Goal: Transaction & Acquisition: Purchase product/service

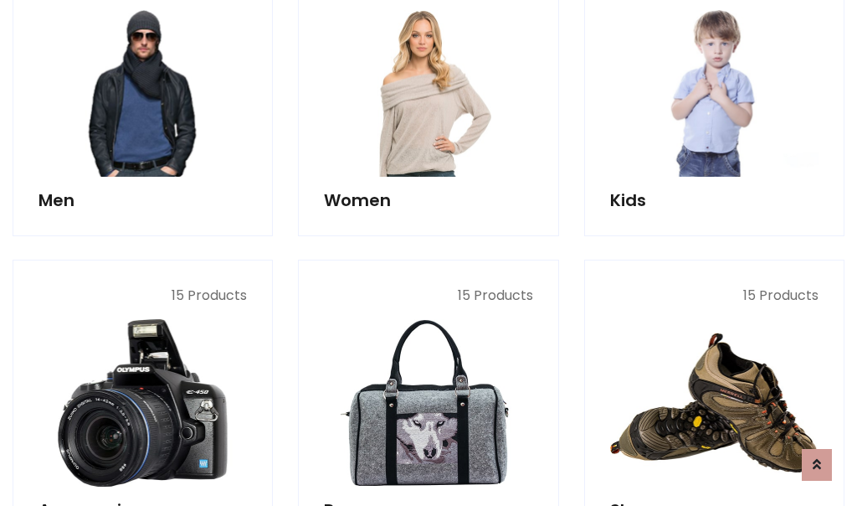
scroll to position [1215, 0]
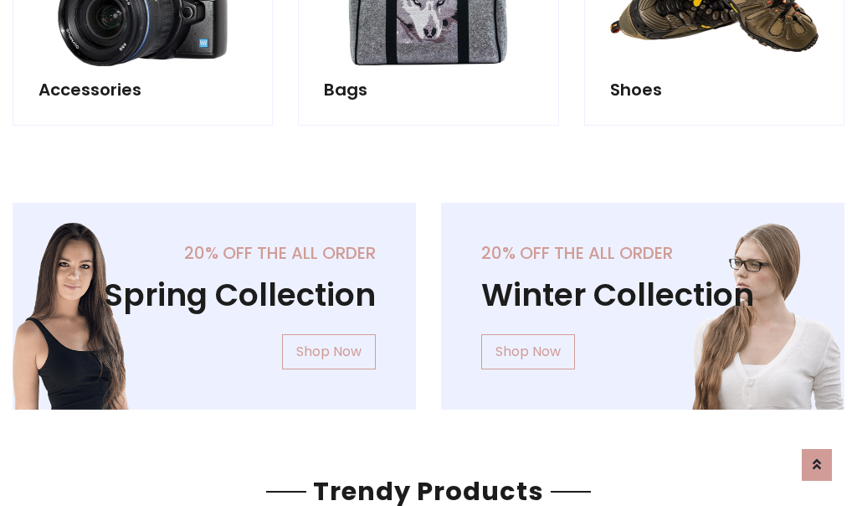
click at [429, 299] on div "20% off the all order Winter Collection Shop Now" at bounding box center [643, 320] width 429 height 234
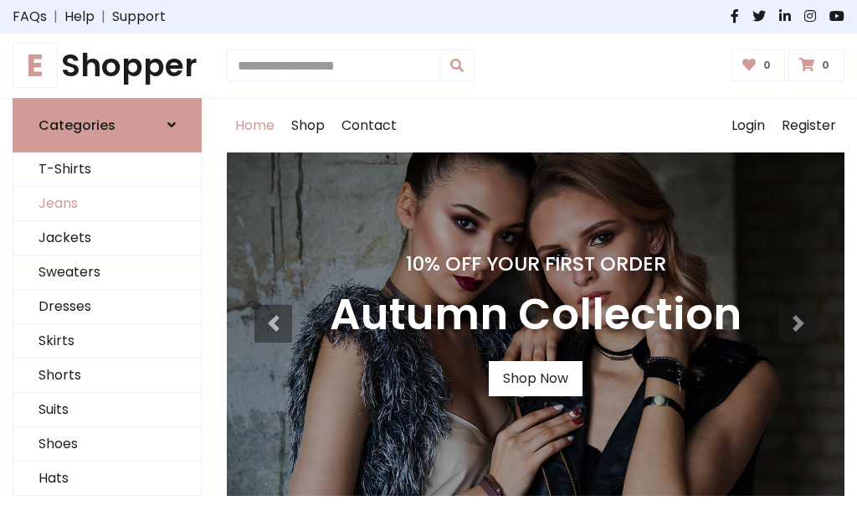
click at [107, 203] on link "Jeans" at bounding box center [107, 204] width 188 height 34
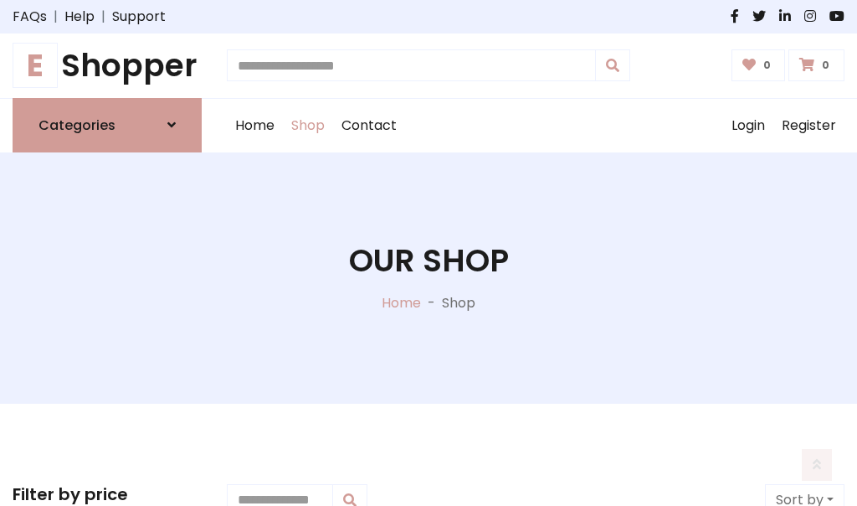
scroll to position [528, 0]
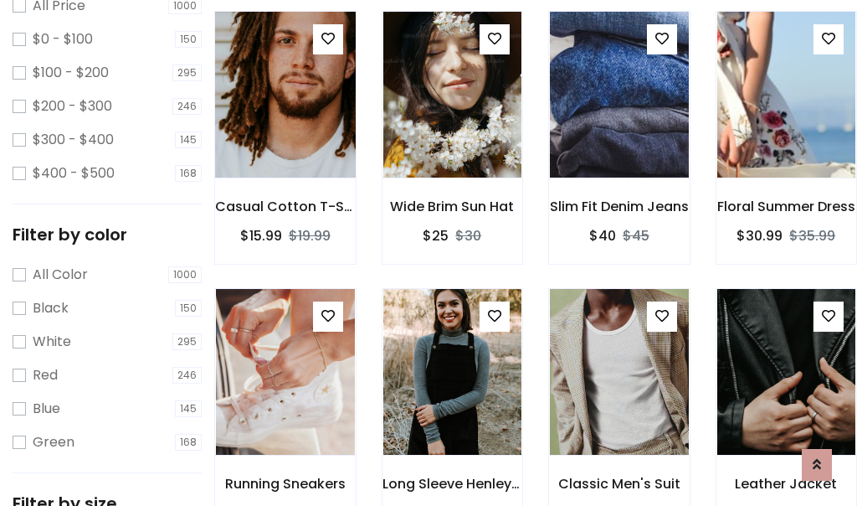
click at [285, 131] on img at bounding box center [285, 95] width 167 height 402
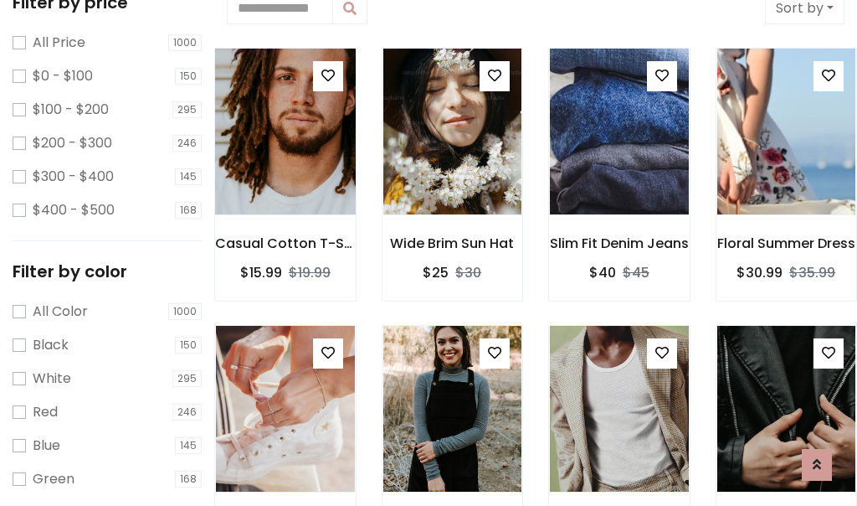
scroll to position [37, 0]
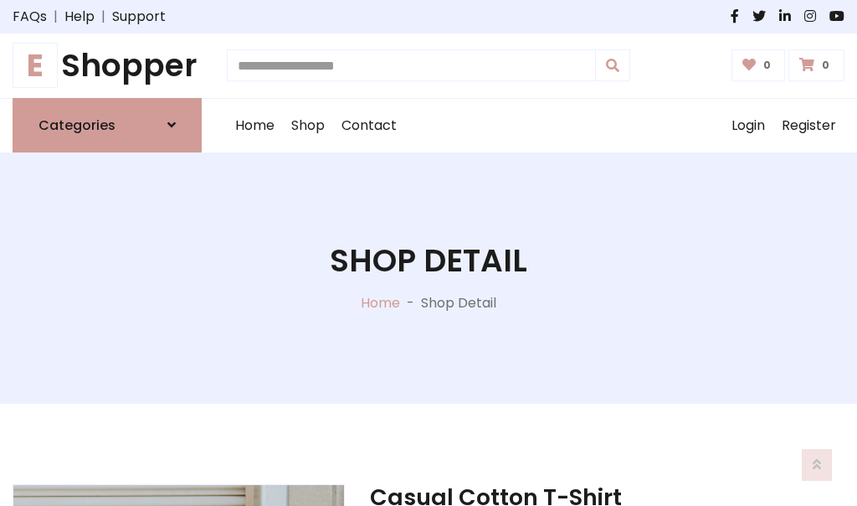
scroll to position [180, 0]
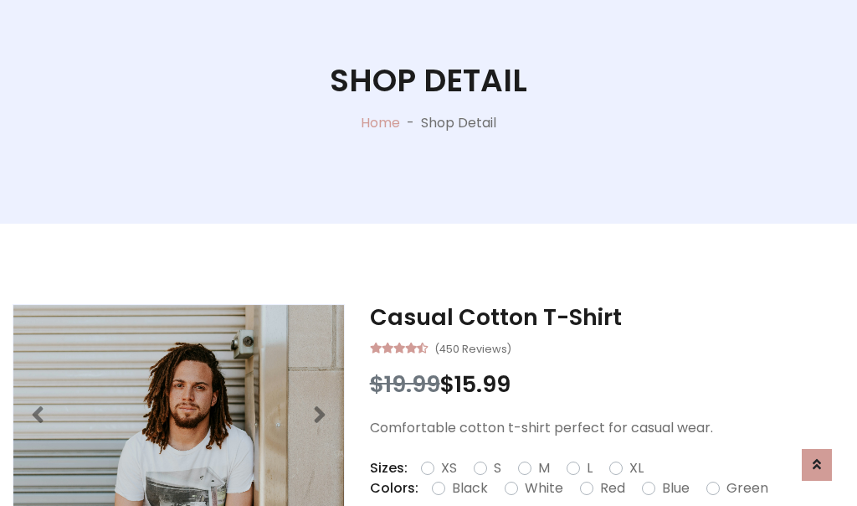
click at [610, 488] on label "Red" at bounding box center [612, 488] width 25 height 20
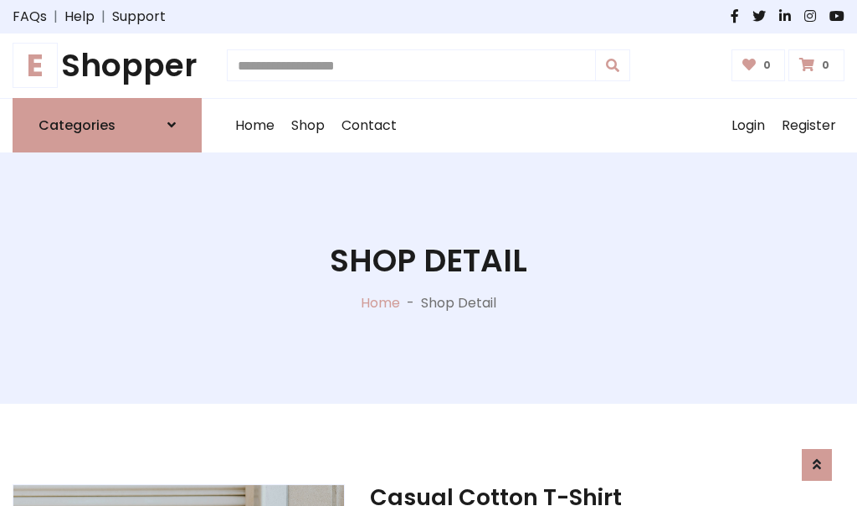
scroll to position [180, 0]
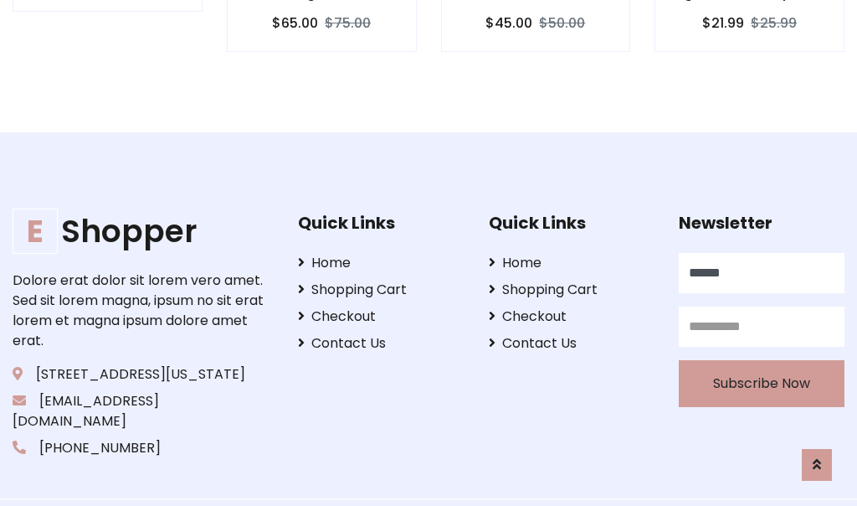
type input "******"
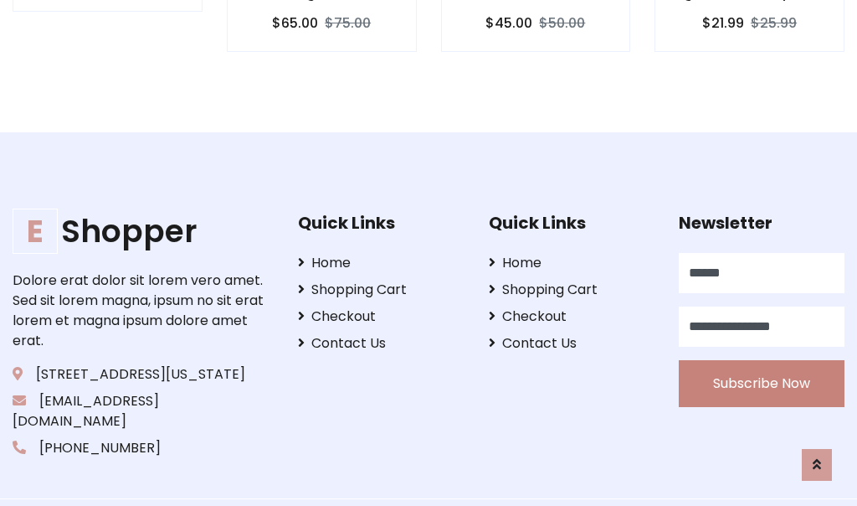
type input "**********"
click at [762, 363] on button "Subscribe Now" at bounding box center [762, 383] width 166 height 47
